Goal: Task Accomplishment & Management: Complete application form

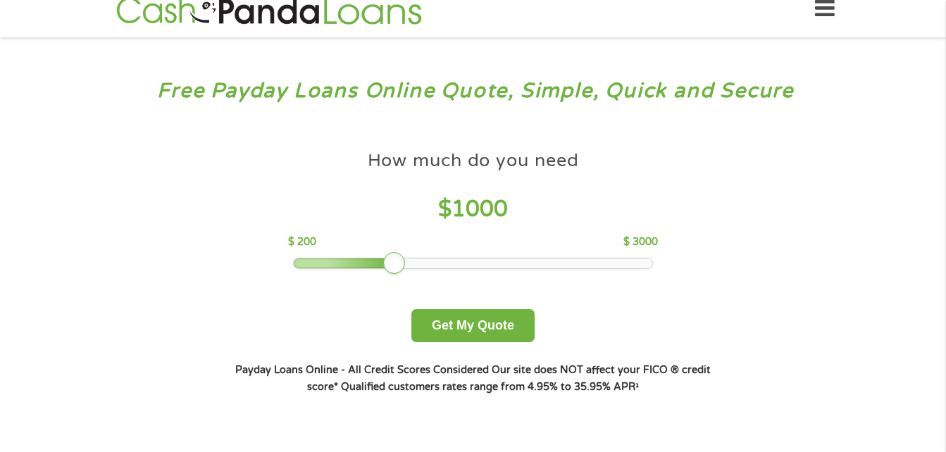
scroll to position [40, 0]
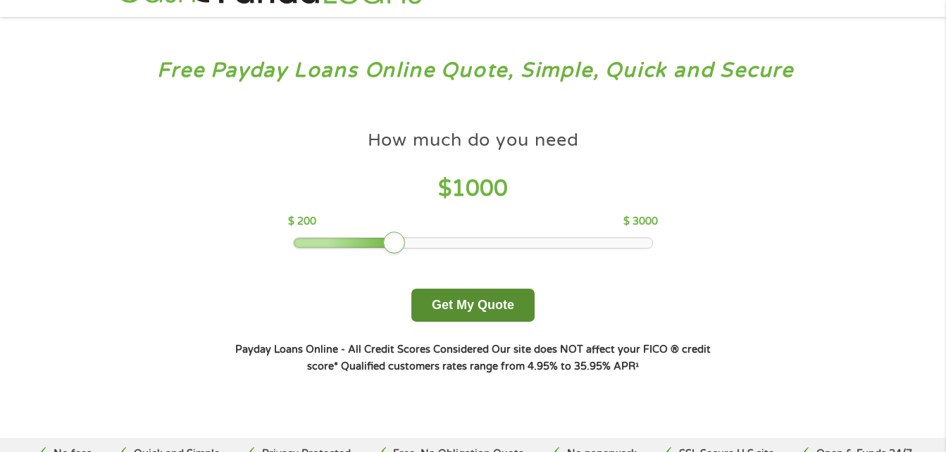
click at [498, 297] on button "Get My Quote" at bounding box center [472, 305] width 123 height 33
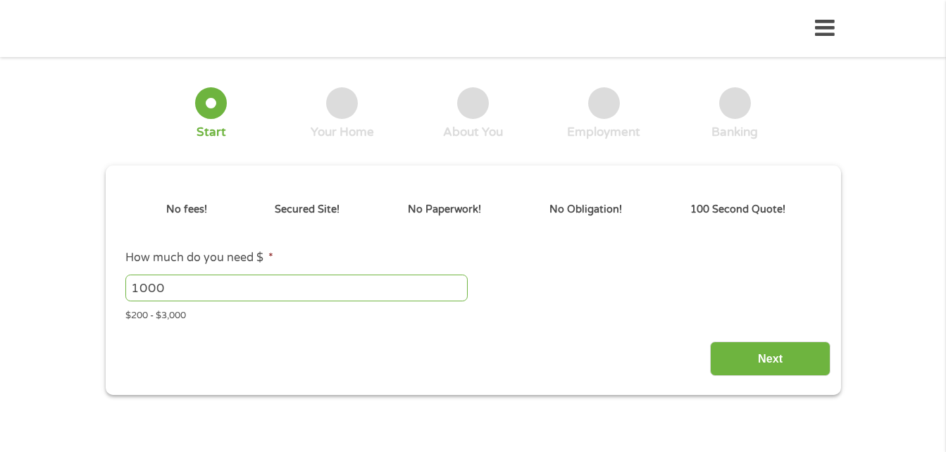
click at [413, 242] on ul "This field is hidden when viewing the form gclid This field is hidden when view…" at bounding box center [473, 257] width 715 height 132
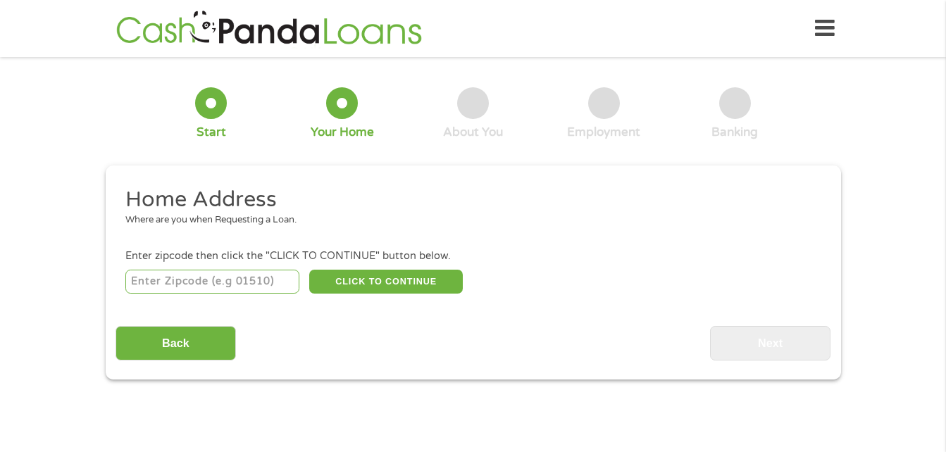
click at [227, 283] on input "number" at bounding box center [212, 282] width 174 height 24
type input "30310"
select select "[US_STATE]"
click at [335, 279] on button "CLICK TO CONTINUE" at bounding box center [386, 282] width 154 height 24
type input "30310"
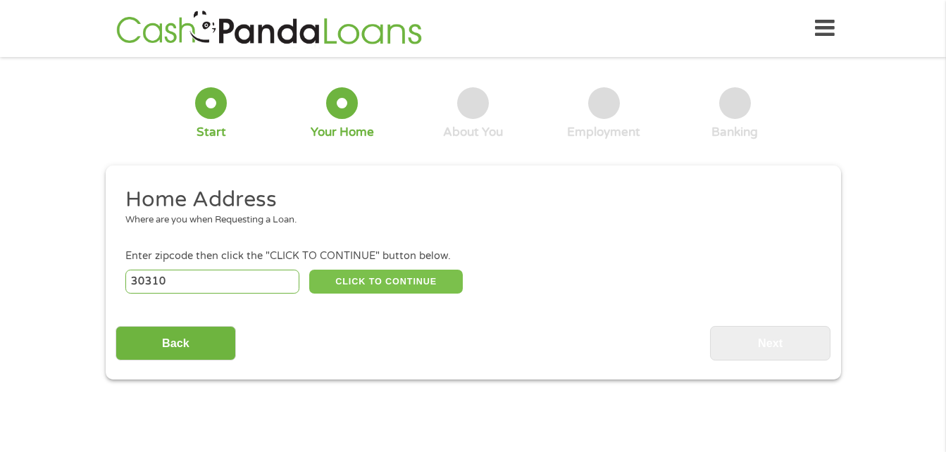
type input "Atlanta"
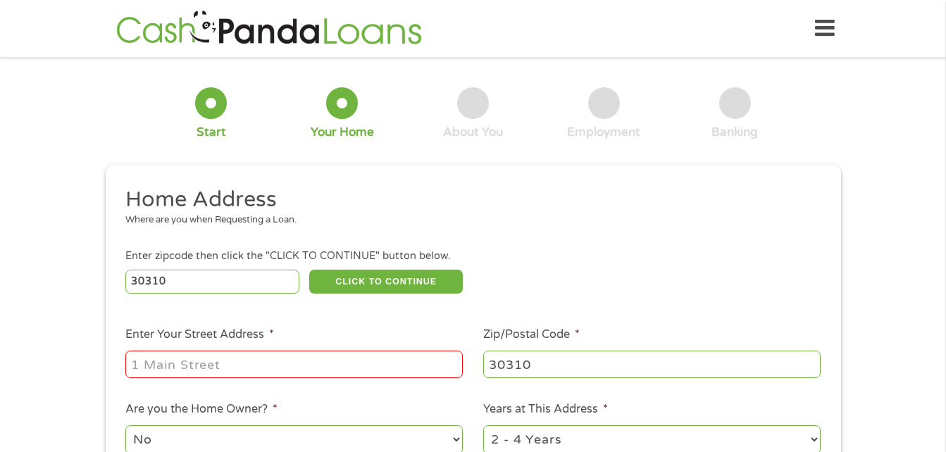
click at [250, 367] on input "Enter Your Street Address *" at bounding box center [294, 364] width 338 height 27
type input "765 Mcdaniel St SW APT 1203"
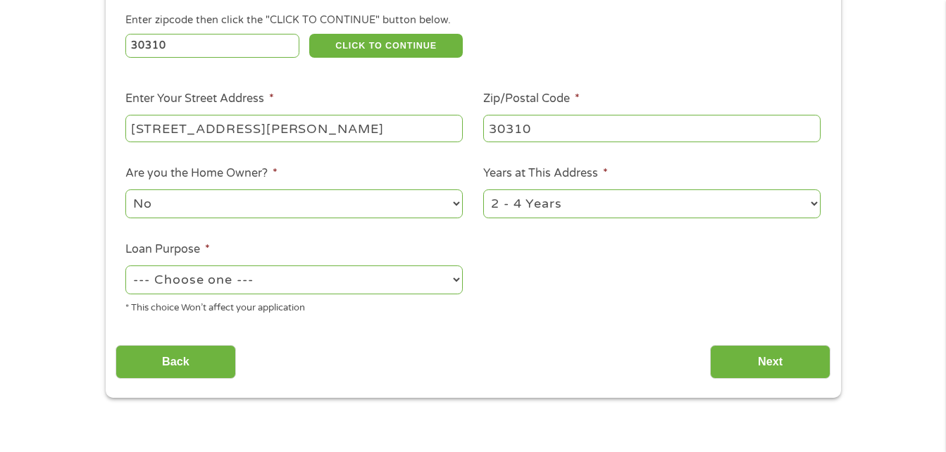
scroll to position [237, 0]
click at [456, 280] on select "--- Choose one --- Pay Bills Debt Consolidation Home Improvement Major Purchase…" at bounding box center [294, 279] width 338 height 29
select select "paybills"
click at [125, 265] on select "--- Choose one --- Pay Bills Debt Consolidation Home Improvement Major Purchase…" at bounding box center [294, 279] width 338 height 29
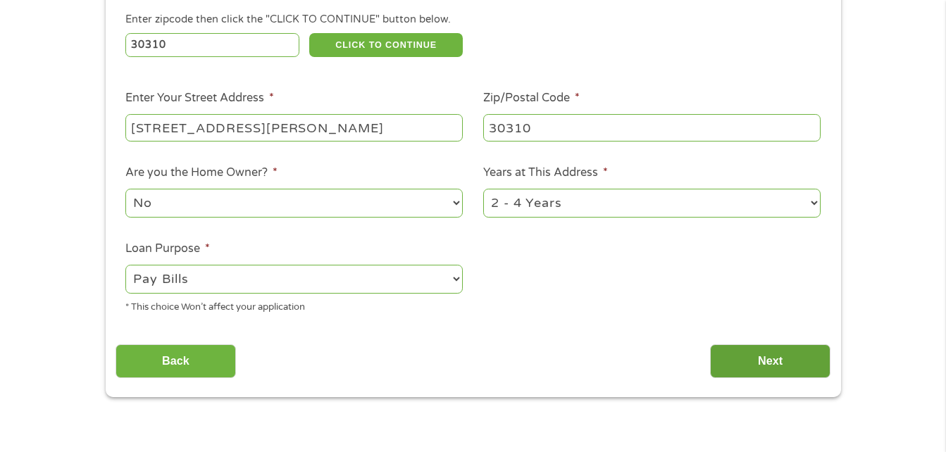
click at [775, 356] on input "Next" at bounding box center [770, 362] width 120 height 35
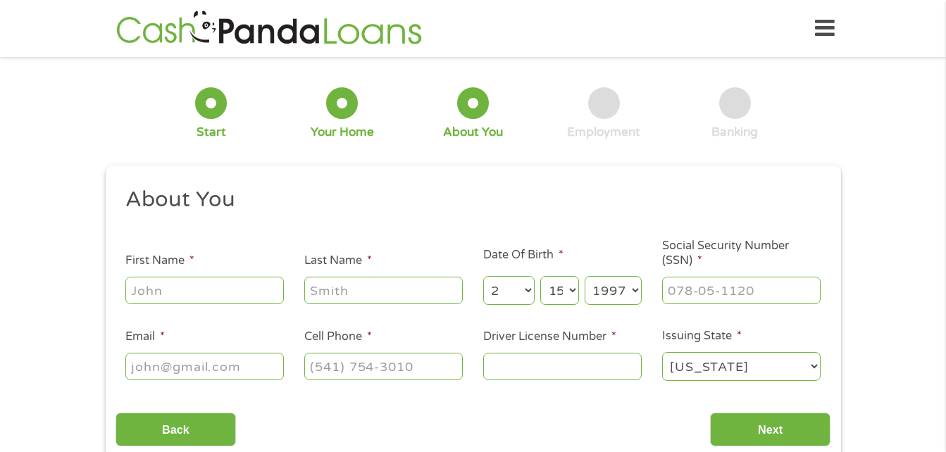
scroll to position [6, 6]
click at [248, 288] on input "First Name *" at bounding box center [204, 290] width 159 height 27
type input "Alexis"
type input "Reese"
type input "alexisreese86@gmail.com"
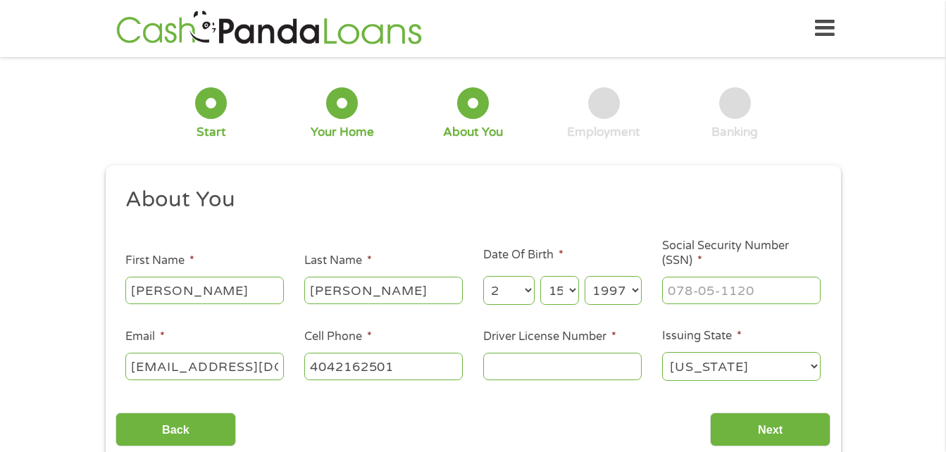
type input "(404) 216-2501"
click at [704, 290] on input "___-__-____" at bounding box center [741, 290] width 159 height 27
type input "416-47-8237"
click at [612, 366] on input "Driver License Number *" at bounding box center [562, 366] width 159 height 27
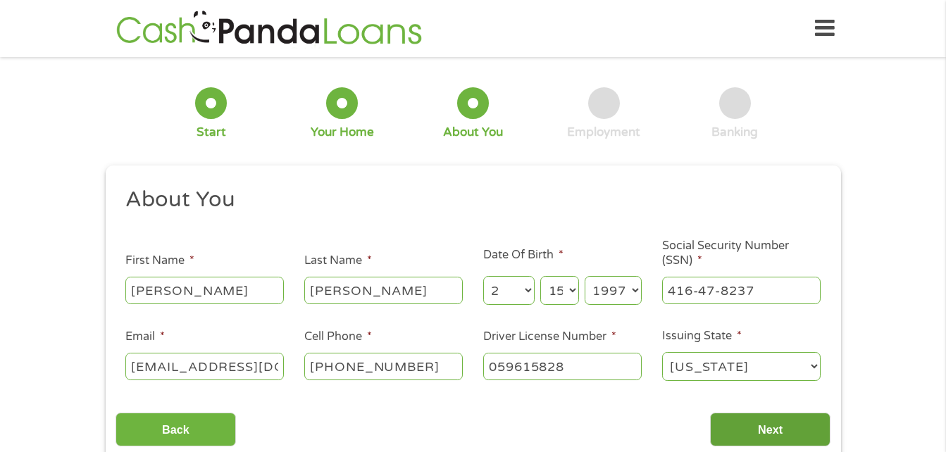
type input "059615828"
click at [733, 422] on input "Next" at bounding box center [770, 430] width 120 height 35
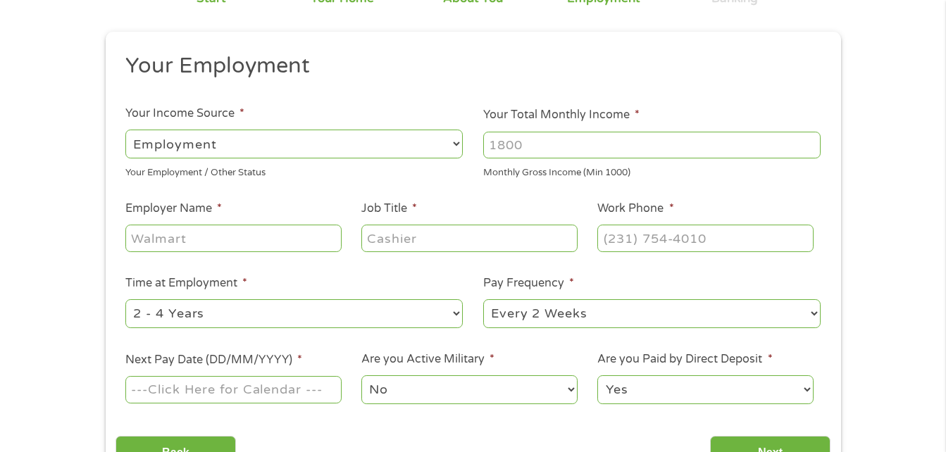
scroll to position [179, 0]
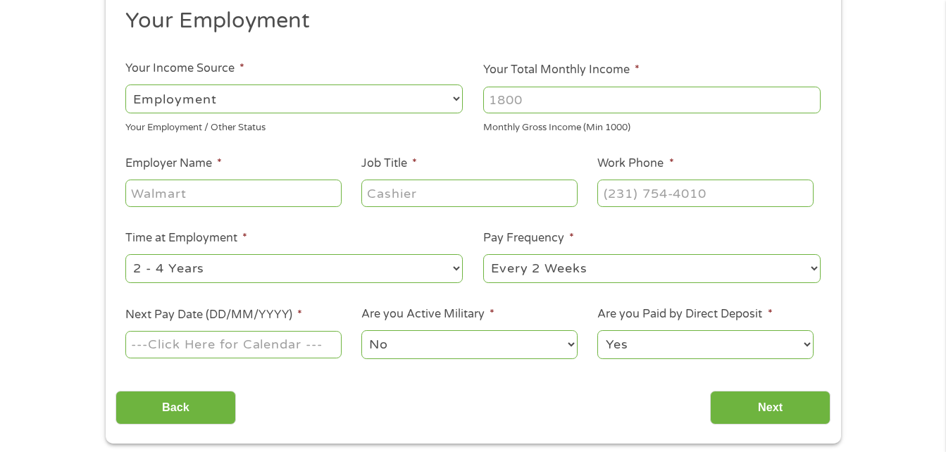
click at [502, 98] on input "Your Total Monthly Income *" at bounding box center [652, 100] width 338 height 27
click at [809, 101] on input "1000" at bounding box center [652, 100] width 338 height 27
click at [810, 97] on input "1001" at bounding box center [652, 100] width 338 height 27
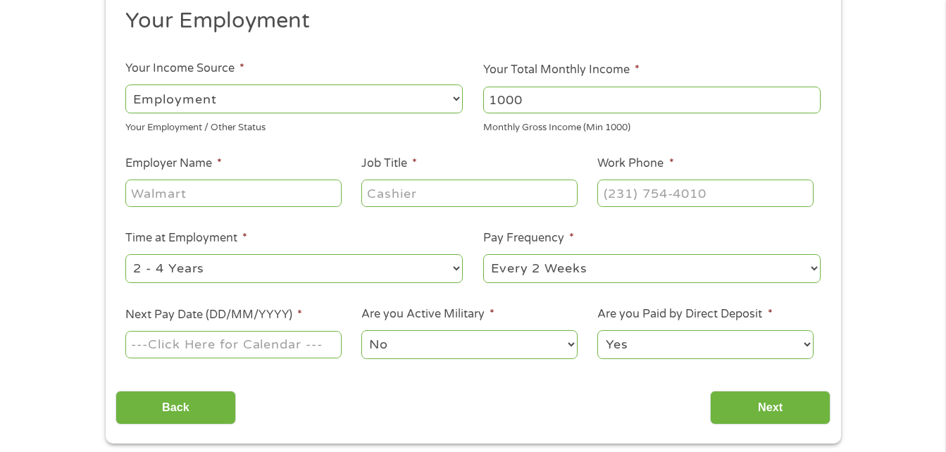
click at [810, 103] on input "1000" at bounding box center [652, 100] width 338 height 27
type input "1500"
click at [223, 196] on input "Employer Name *" at bounding box center [233, 193] width 216 height 27
type input "Great Expressions"
click at [462, 202] on input "Job Title *" at bounding box center [469, 193] width 216 height 27
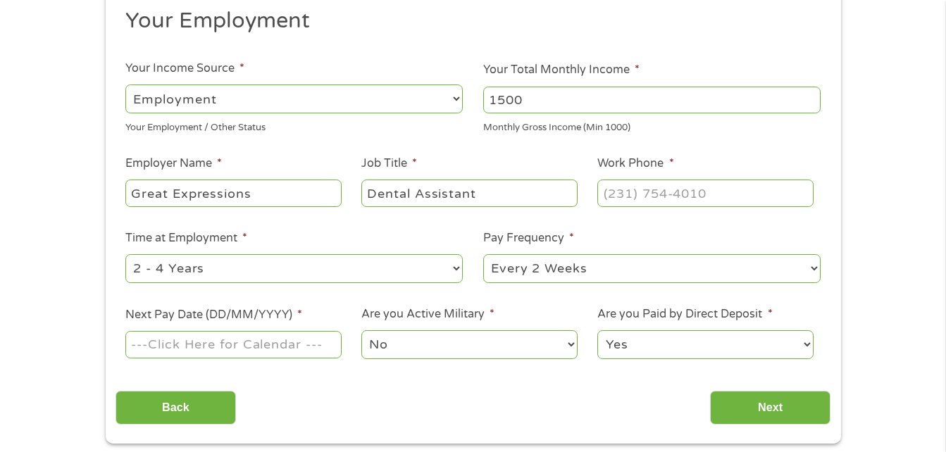
type input "Dental Assistant"
click at [700, 189] on input "(___) ___-____" at bounding box center [705, 193] width 216 height 27
click at [618, 191] on input "(___) ___-___4" at bounding box center [705, 193] width 216 height 27
click at [609, 192] on input "(___) ___-___4" at bounding box center [705, 193] width 216 height 27
click at [713, 197] on input "(404) 363-1__4" at bounding box center [705, 193] width 216 height 27
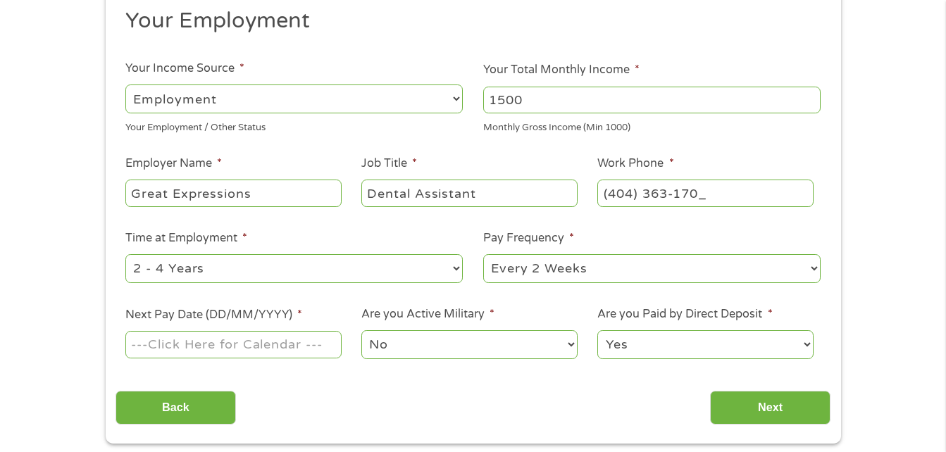
type input "(404) 363-1700"
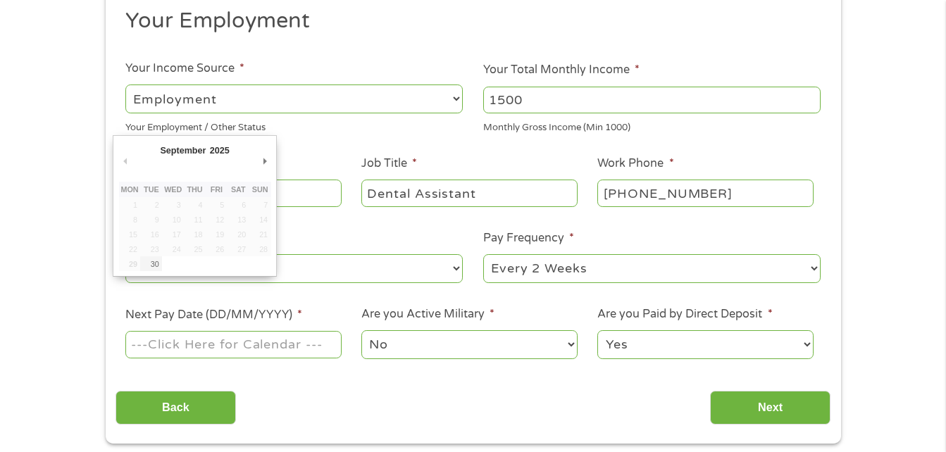
click at [290, 349] on input "Next Pay Date (DD/MM/YYYY) *" at bounding box center [233, 344] width 216 height 27
type input "03/10/2025"
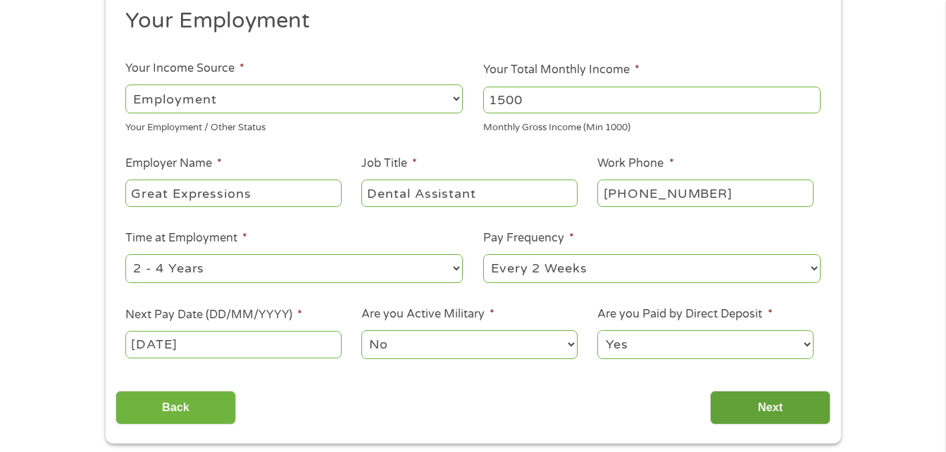
click at [787, 408] on input "Next" at bounding box center [770, 408] width 120 height 35
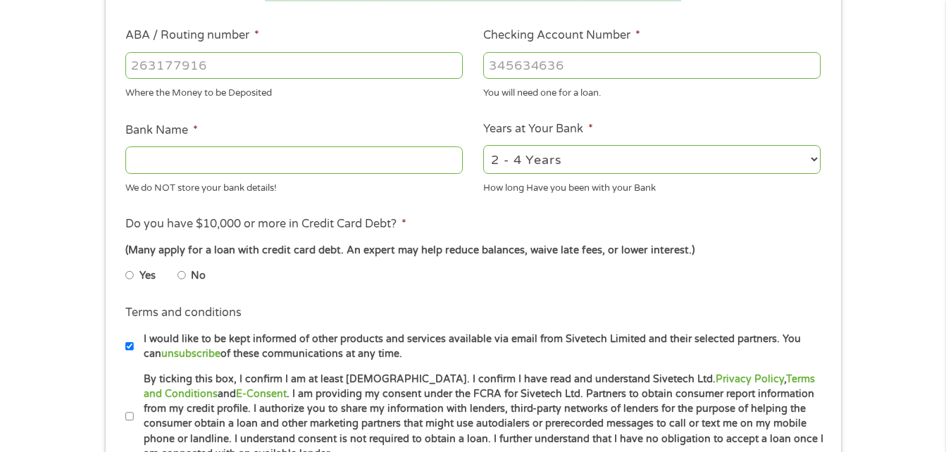
scroll to position [422, 0]
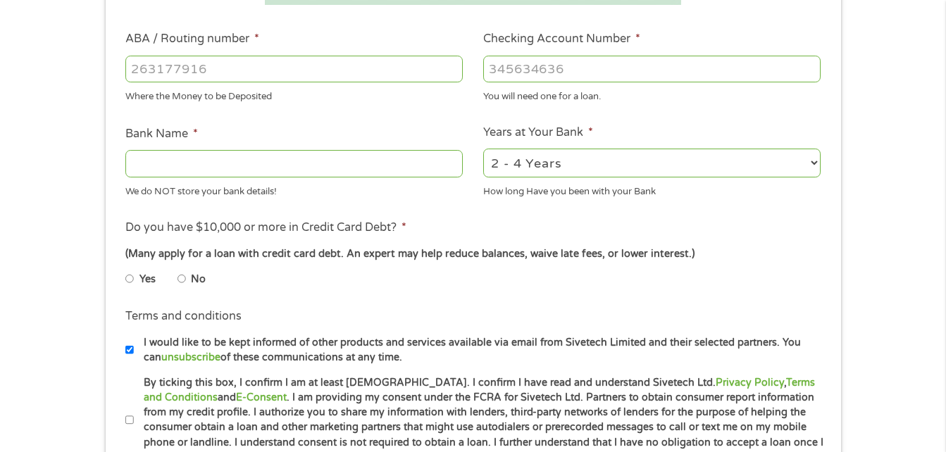
click at [424, 53] on div at bounding box center [294, 69] width 338 height 32
click at [409, 70] on input "ABA / Routing number *" at bounding box center [294, 69] width 338 height 27
type input "031101279"
type input "THE BANCORP BANK"
type input "031101279"
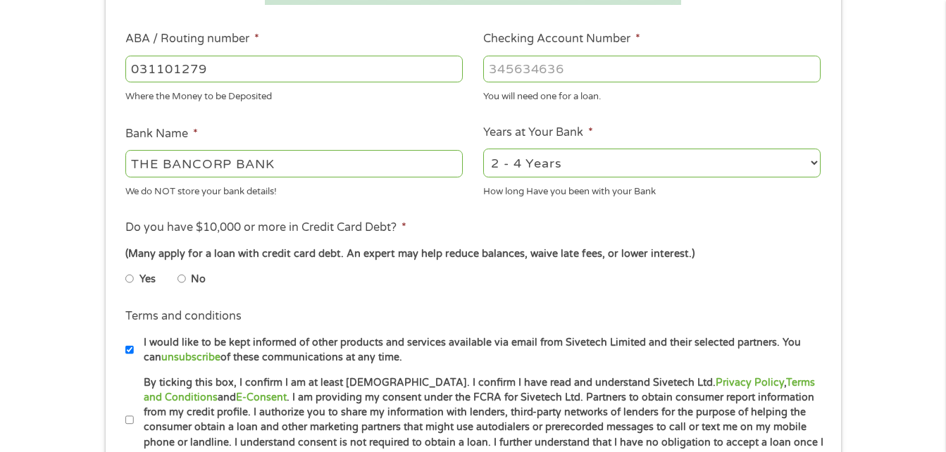
click at [351, 163] on input "THE BANCORP BANK" at bounding box center [294, 163] width 338 height 27
click at [572, 66] on input "Checking Account Number *" at bounding box center [652, 69] width 338 height 27
type input "169123779426"
click at [809, 166] on select "2 - 4 Years 6 - 12 Months 1 - 2 Years Over 4 Years" at bounding box center [652, 163] width 338 height 29
click at [483, 149] on select "2 - 4 Years 6 - 12 Months 1 - 2 Years Over 4 Years" at bounding box center [652, 163] width 338 height 29
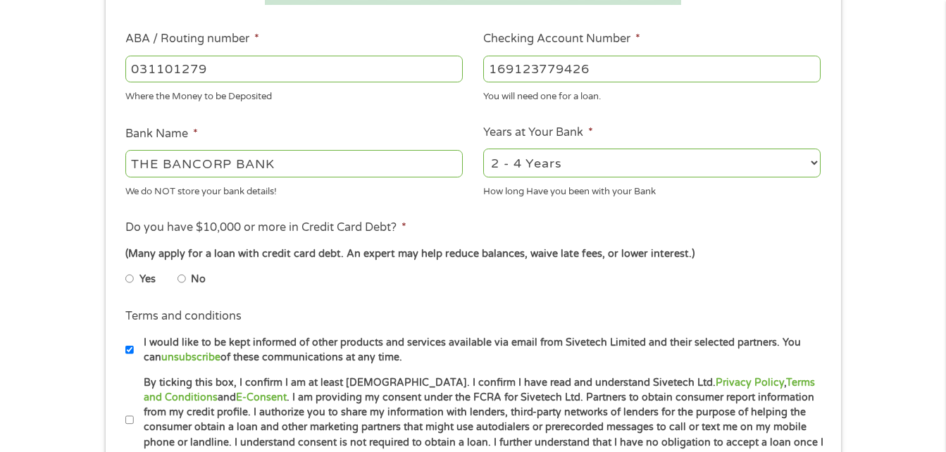
scroll to position [507, 0]
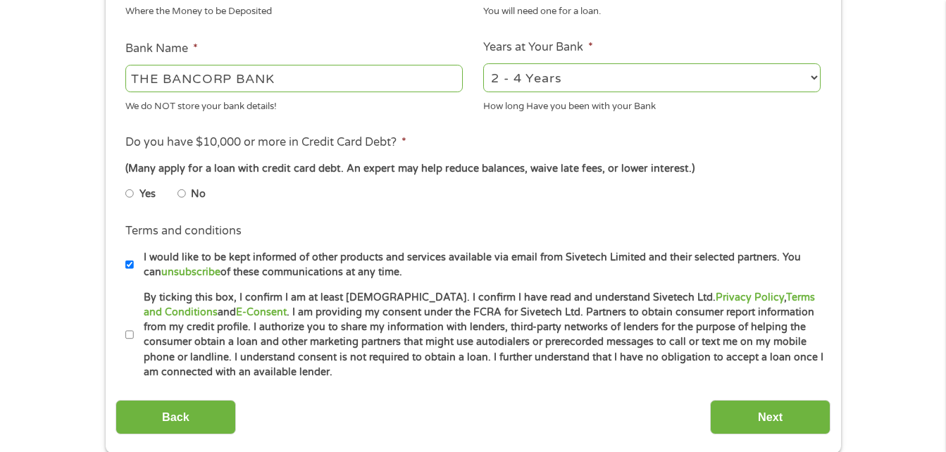
click at [193, 190] on label "No" at bounding box center [198, 195] width 15 height 16
click at [186, 190] on input "No" at bounding box center [182, 193] width 8 height 23
radio input "true"
click at [130, 334] on input "By ticking this box, I confirm I am at least 18 years old. I confirm I have rea…" at bounding box center [129, 335] width 8 height 23
checkbox input "true"
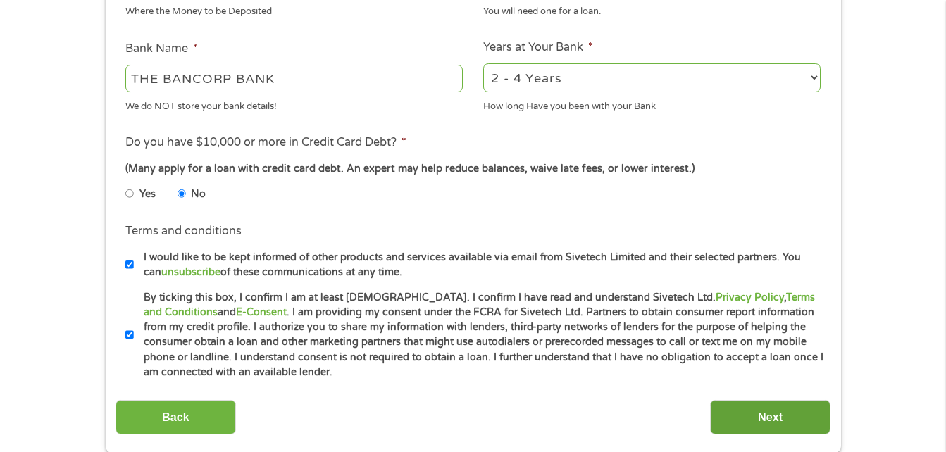
click at [756, 406] on input "Next" at bounding box center [770, 417] width 120 height 35
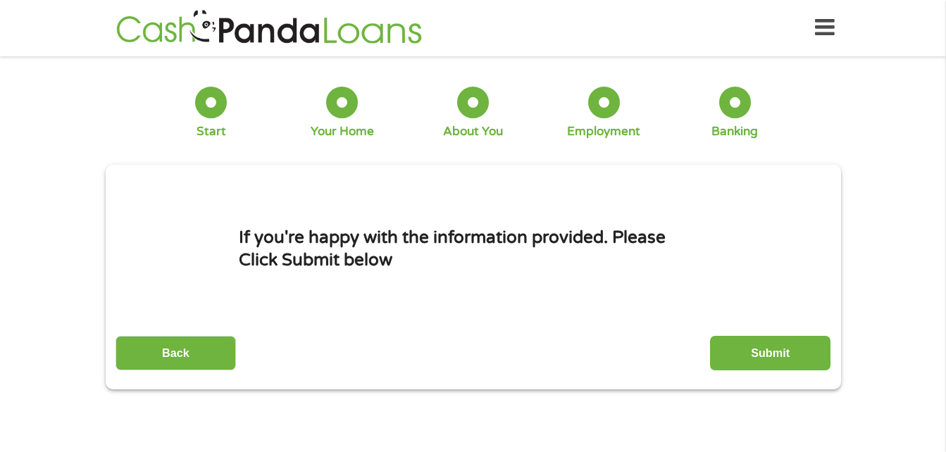
scroll to position [0, 0]
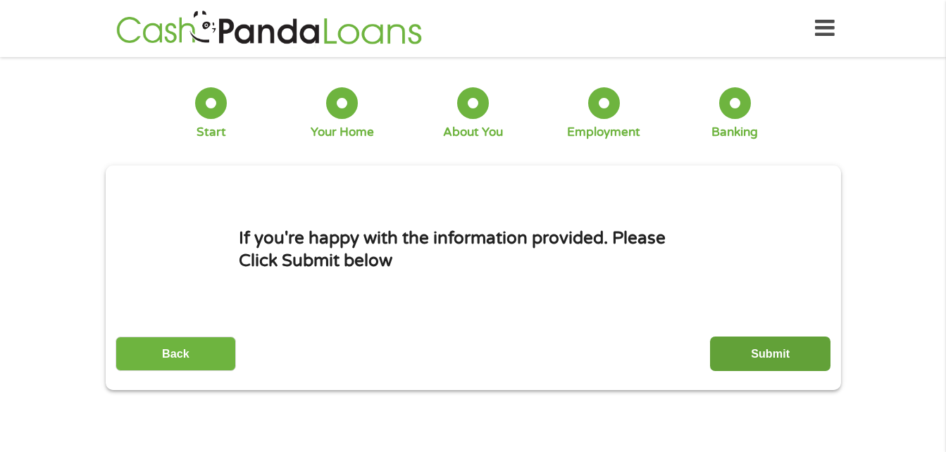
click at [787, 357] on input "Submit" at bounding box center [770, 354] width 120 height 35
